Goal: Communication & Community: Answer question/provide support

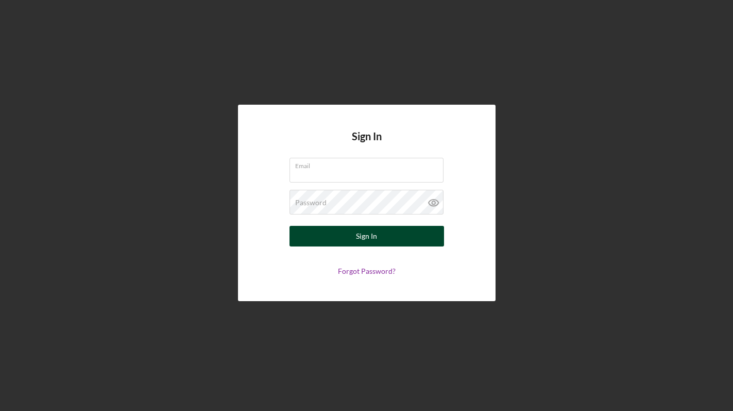
type input "[EMAIL_ADDRESS][DOMAIN_NAME]"
click at [423, 235] on button "Sign In" at bounding box center [367, 236] width 155 height 21
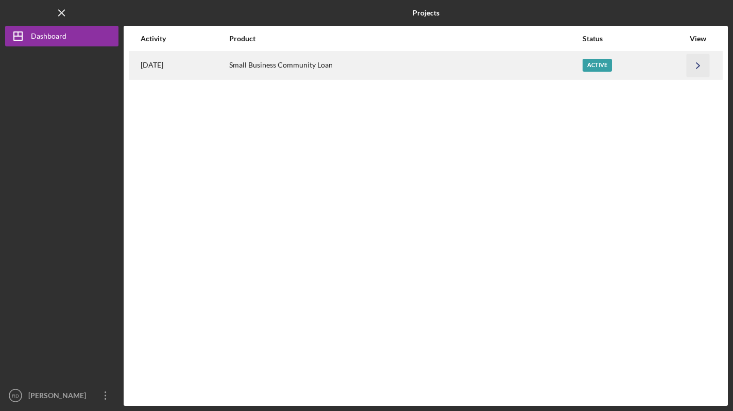
click at [700, 66] on icon "Icon/Navigate" at bounding box center [698, 65] width 23 height 23
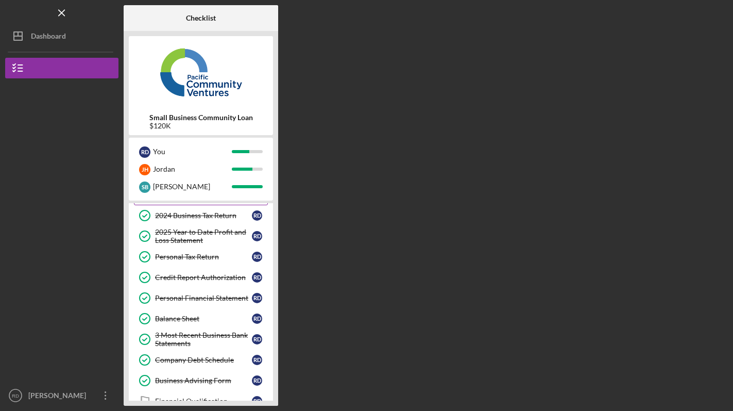
scroll to position [172, 0]
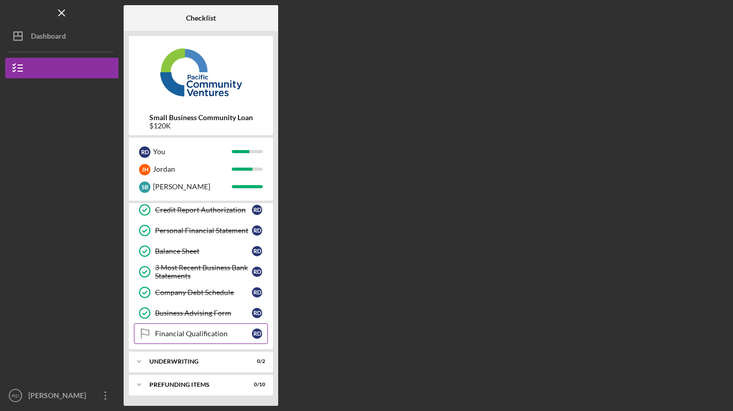
click at [211, 334] on div "Financial Qualification" at bounding box center [203, 333] width 97 height 8
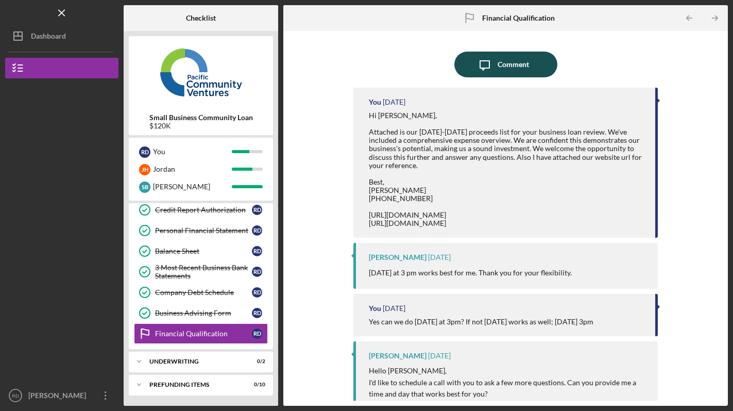
click at [487, 65] on icon "Icon/Message" at bounding box center [485, 65] width 26 height 26
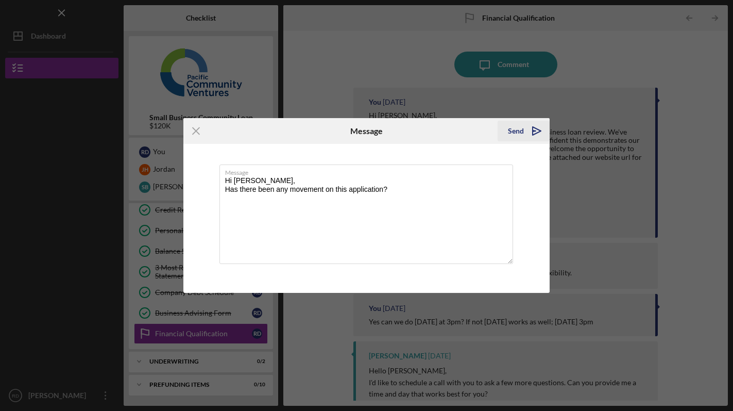
type textarea "Hi [PERSON_NAME], Has there been any movement on this application?"
click at [533, 133] on polygon "submit" at bounding box center [537, 131] width 8 height 8
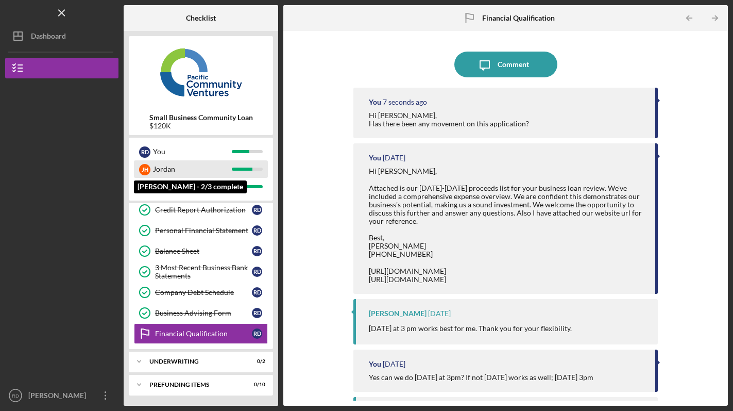
click at [249, 169] on div at bounding box center [242, 169] width 21 height 3
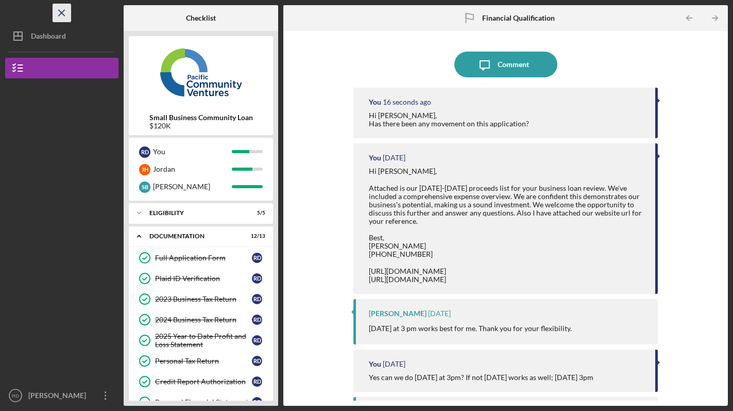
click at [66, 19] on icon "Icon/Menu Close" at bounding box center [62, 13] width 23 height 23
